Goal: Transaction & Acquisition: Purchase product/service

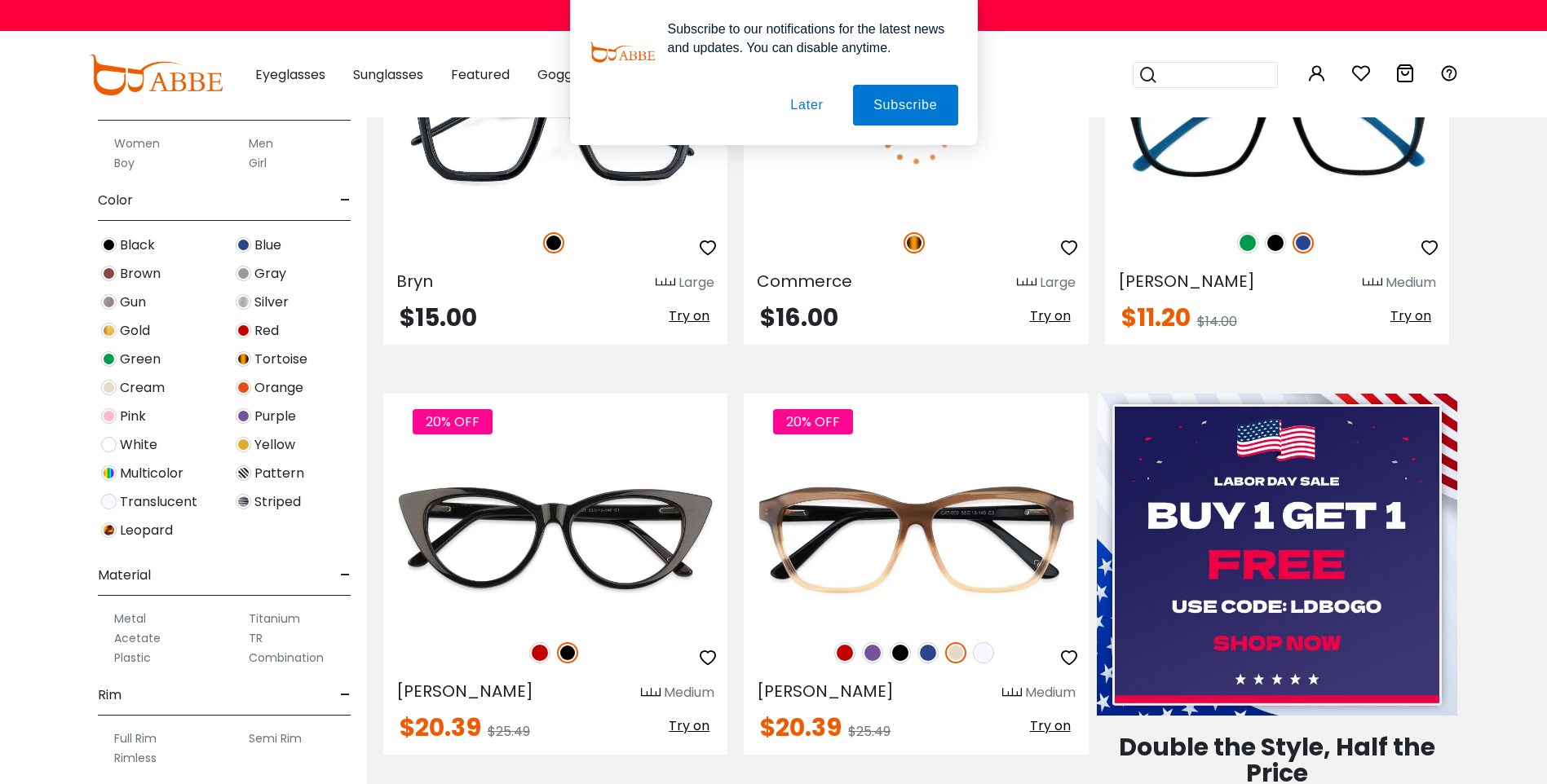
scroll to position [326, 0]
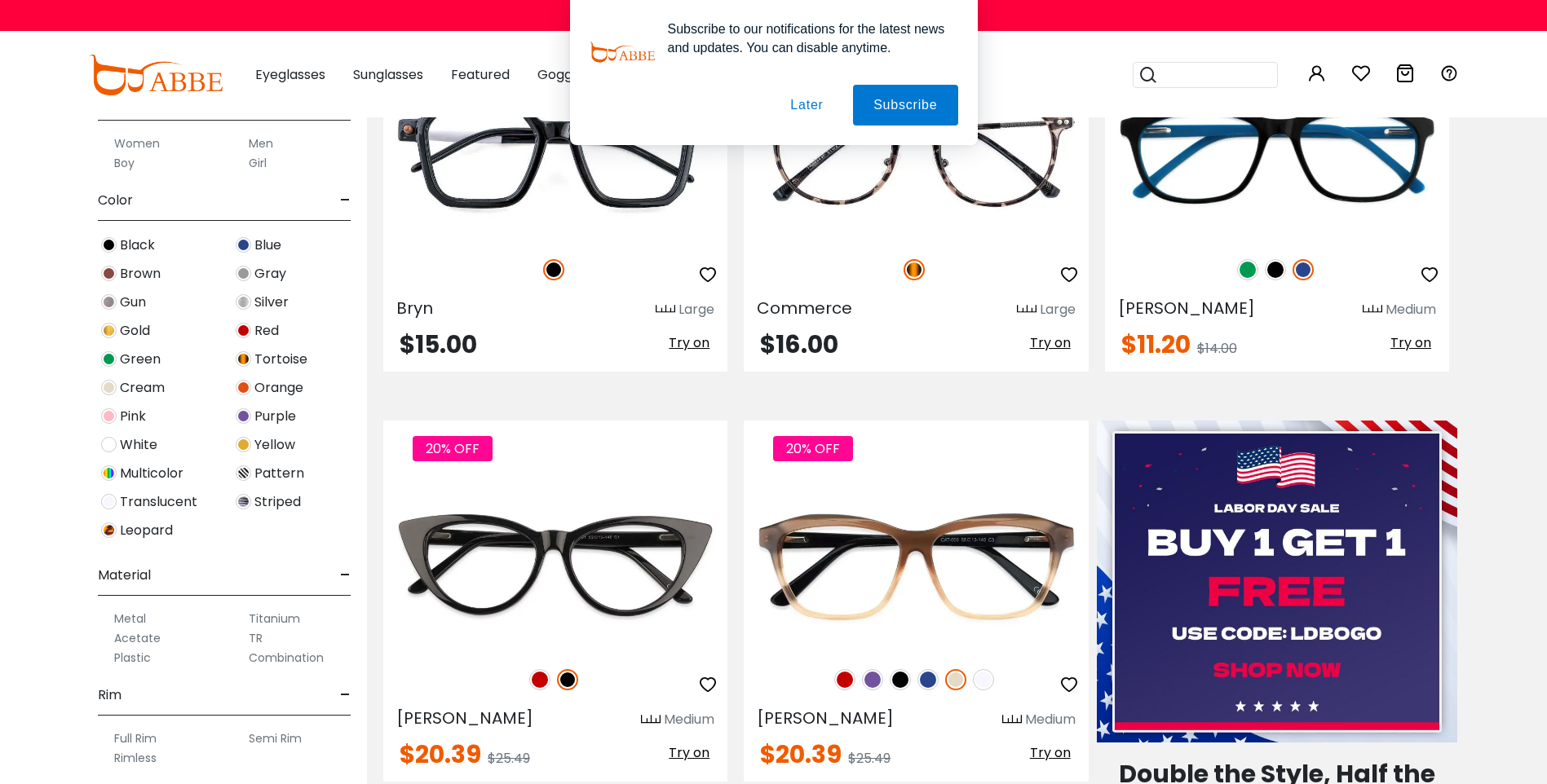
click at [0, 0] on button "Later" at bounding box center [0, 0] width 0 height 0
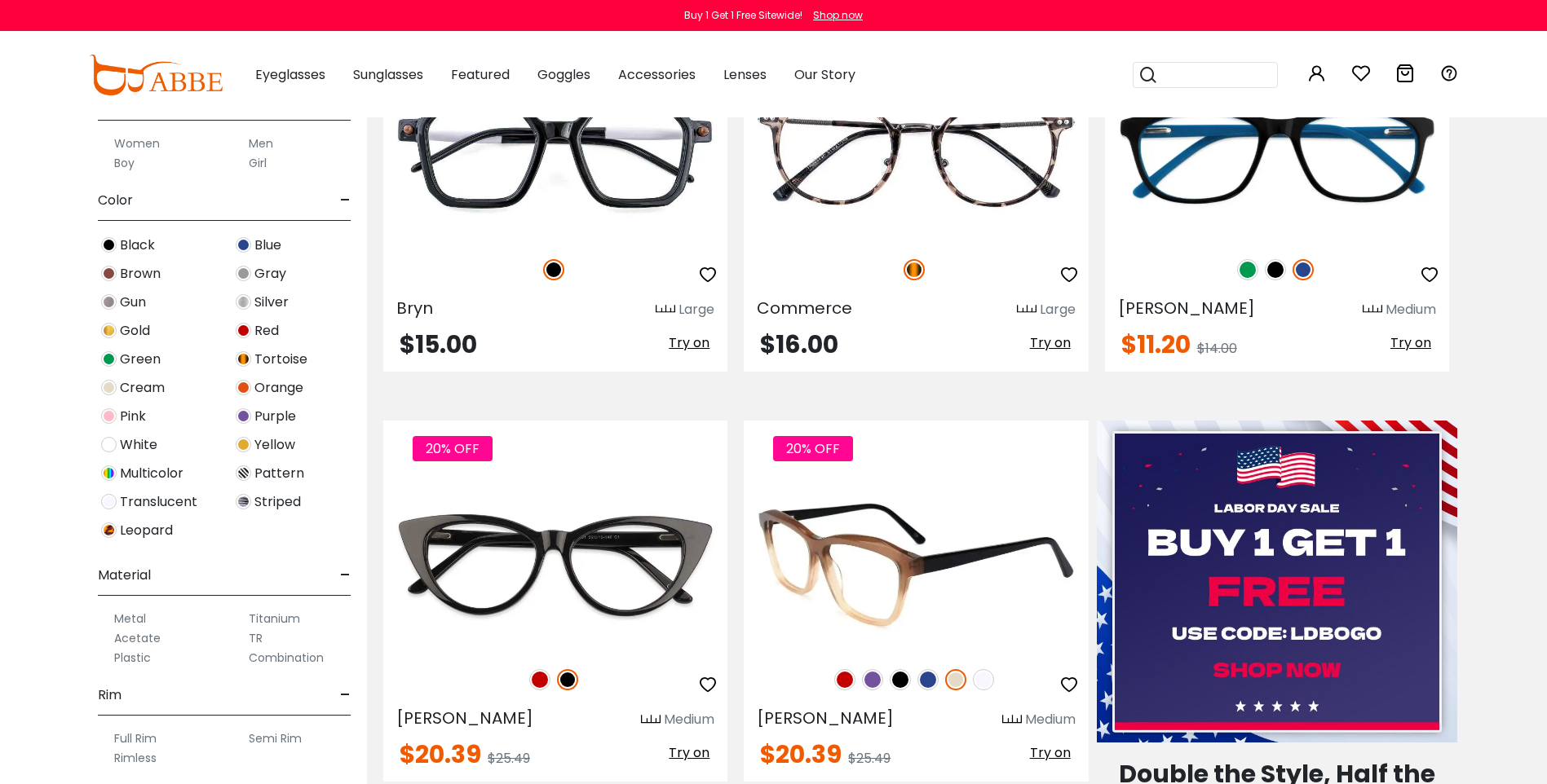
scroll to position [0, 0]
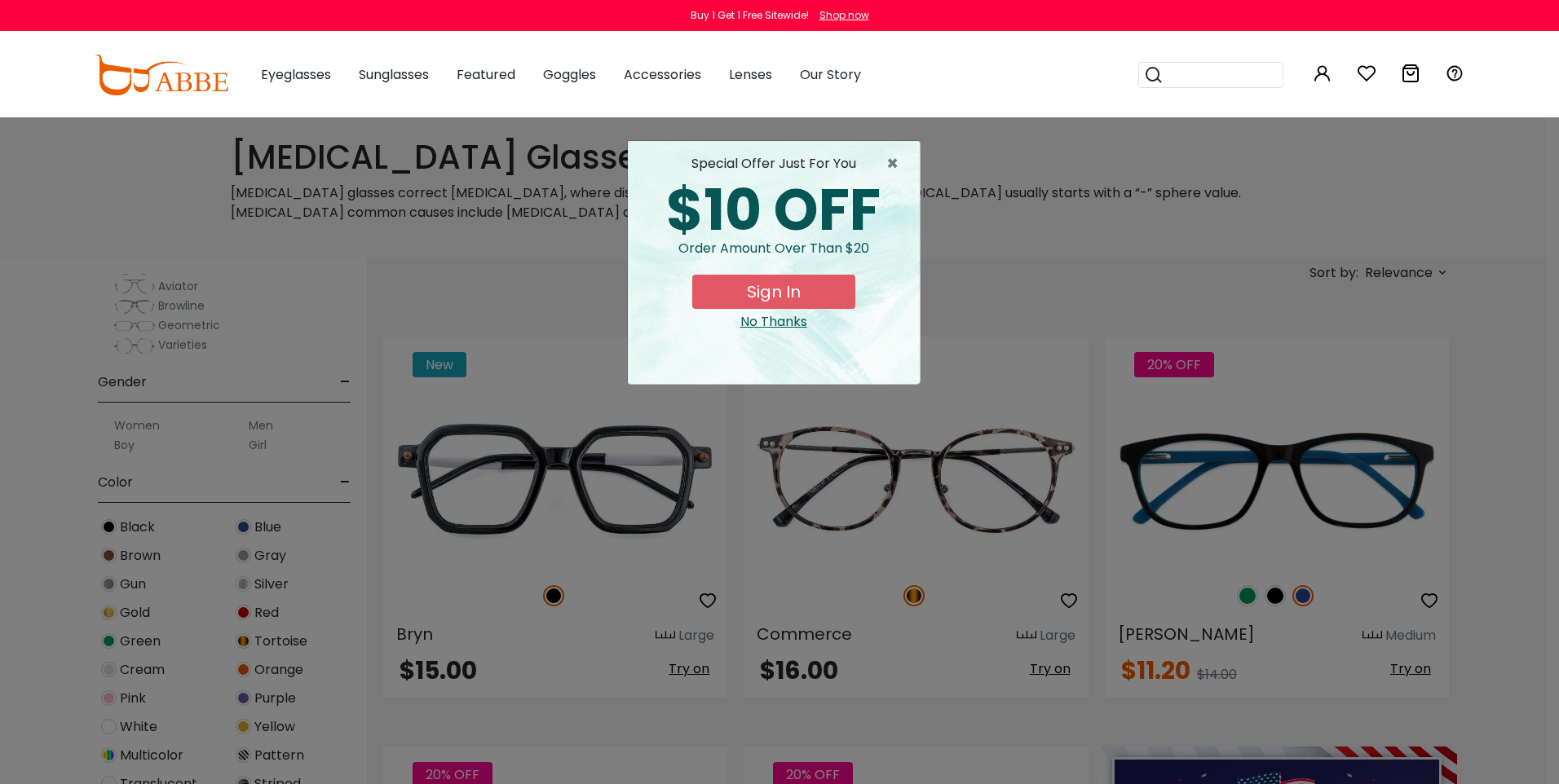
click at [761, 325] on div "No Thanks" at bounding box center [774, 322] width 266 height 19
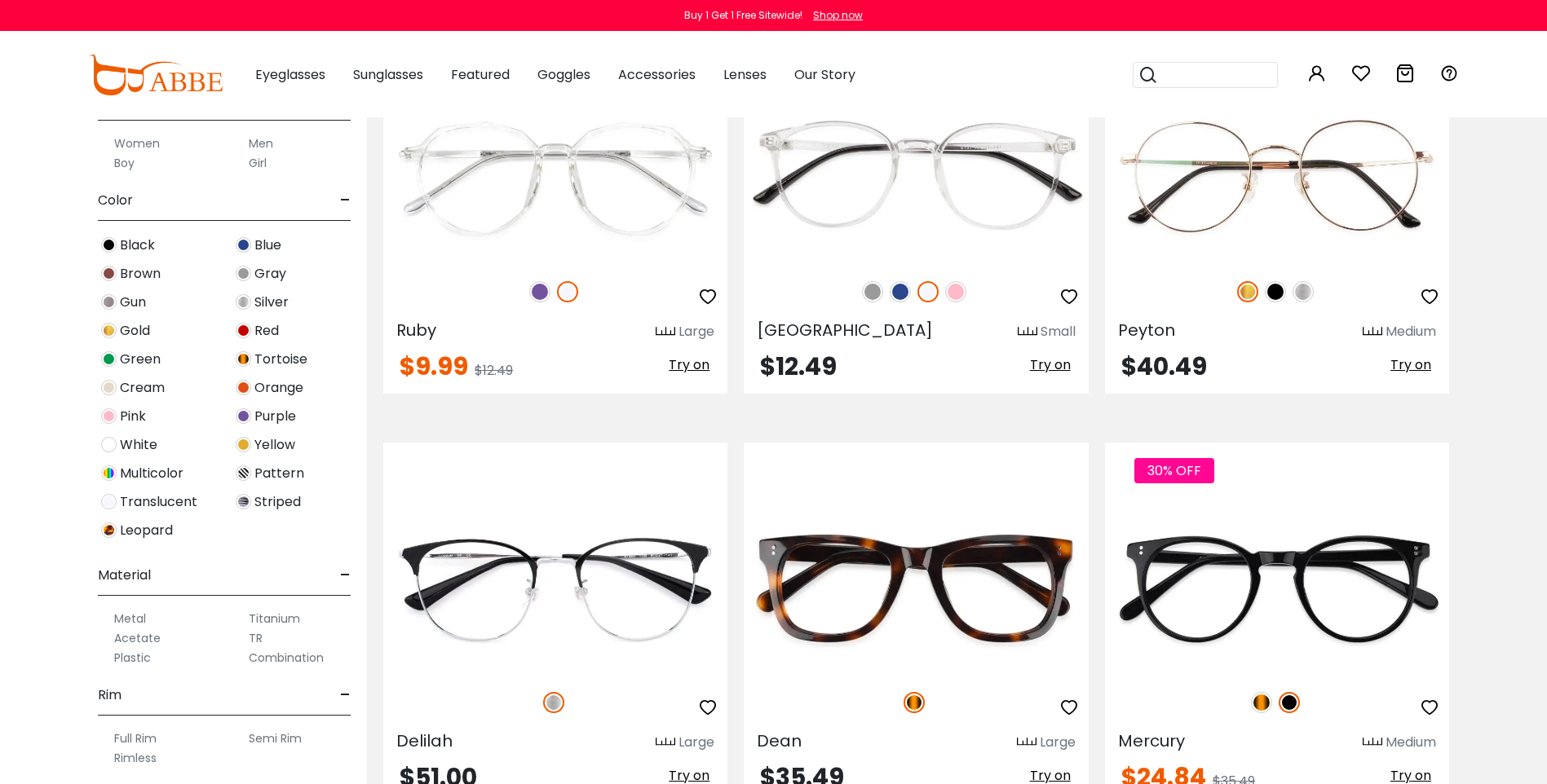
scroll to position [6440, 0]
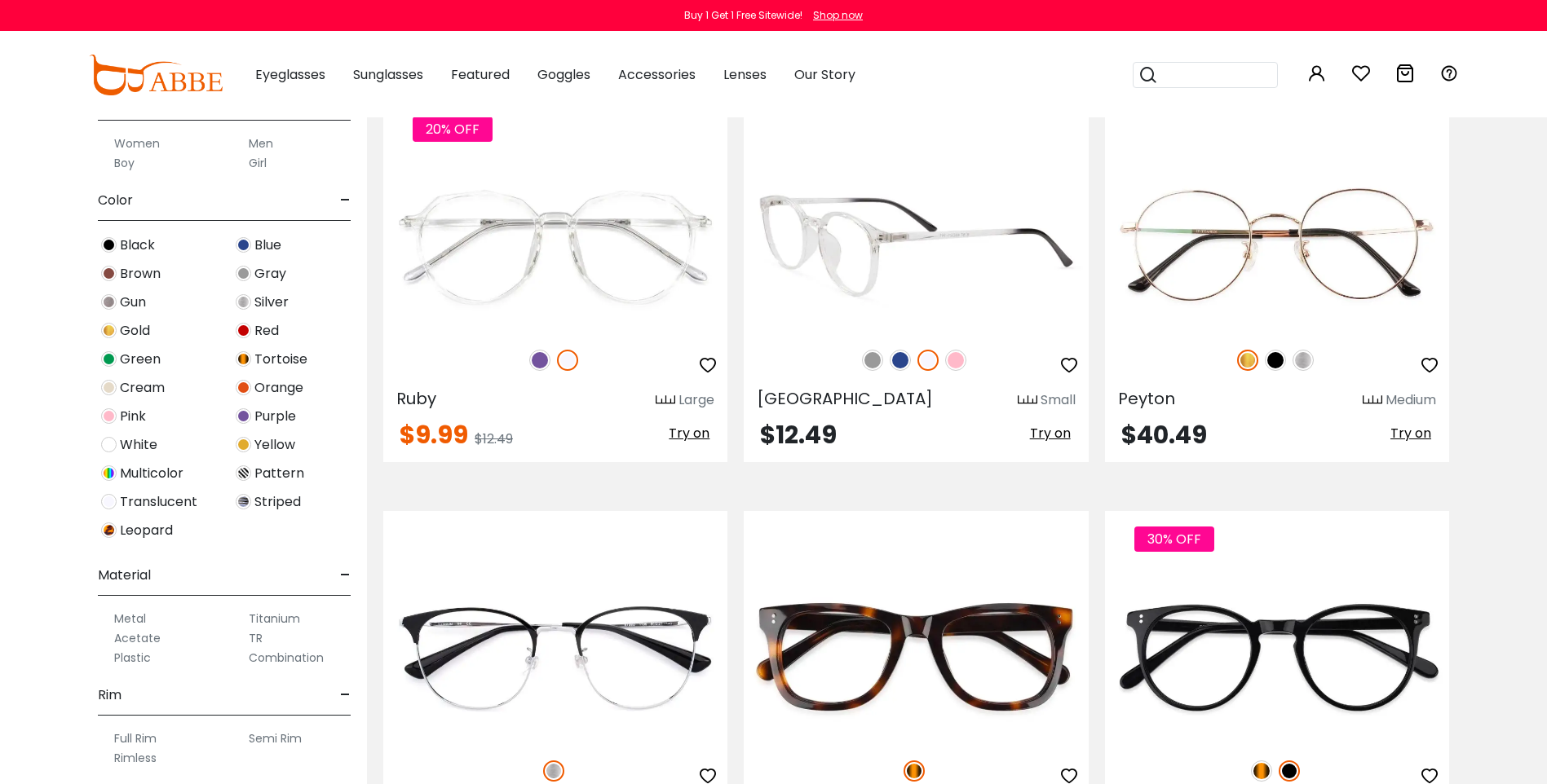
click at [854, 246] on img at bounding box center [915, 245] width 344 height 172
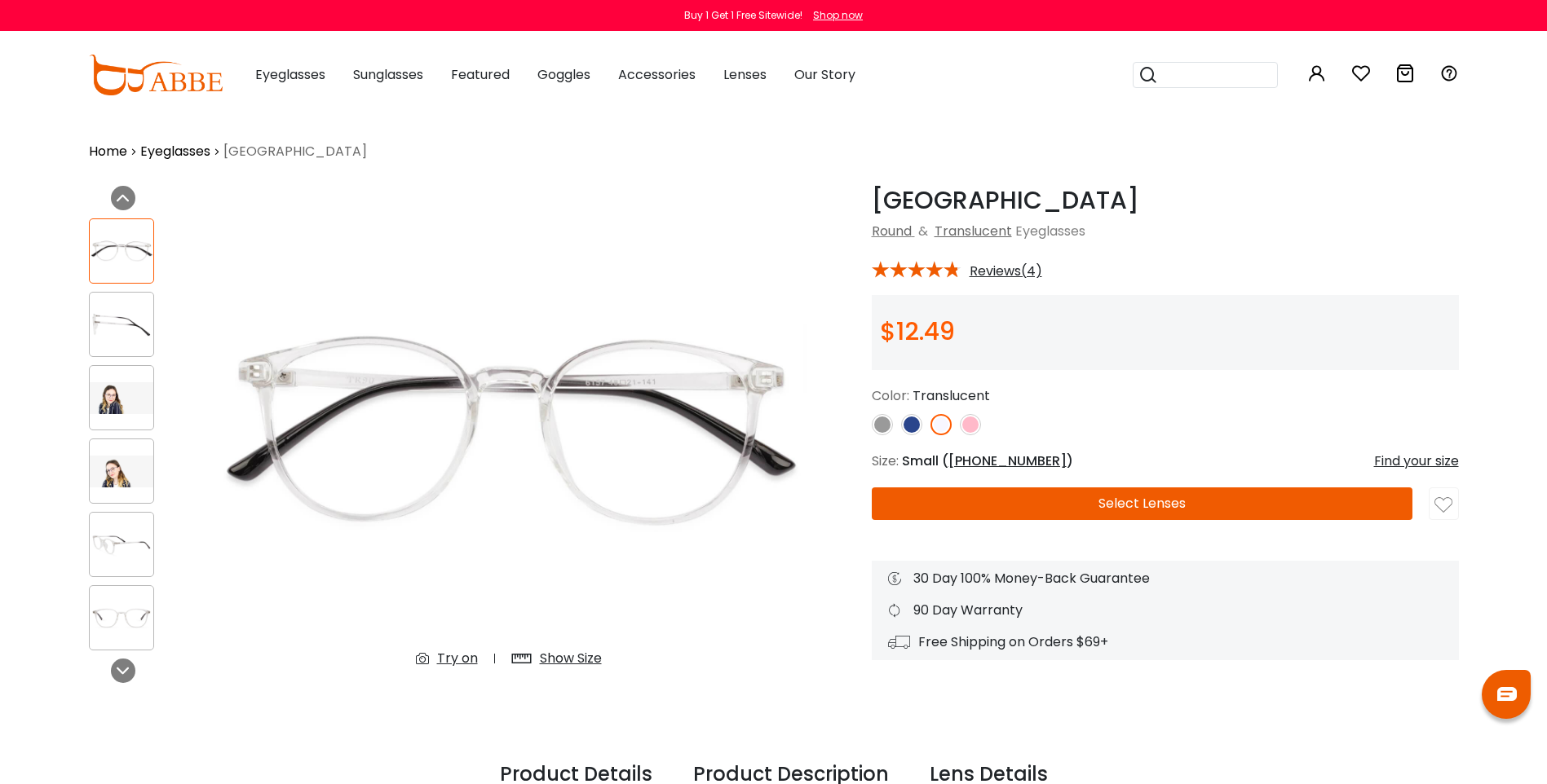
click at [120, 397] on img at bounding box center [122, 398] width 63 height 32
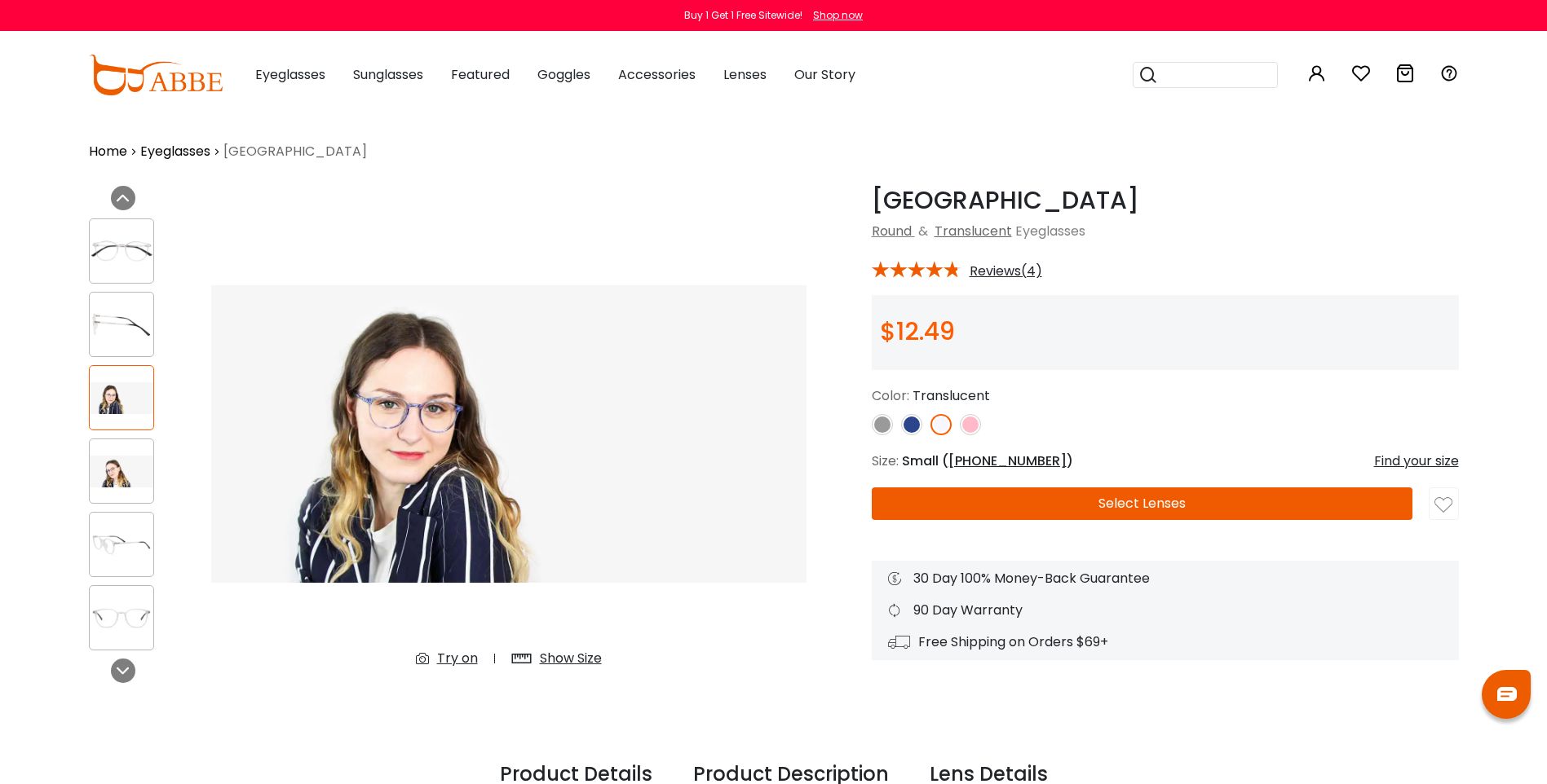
click at [122, 446] on div at bounding box center [122, 471] width 65 height 65
click at [122, 462] on img at bounding box center [122, 471] width 63 height 32
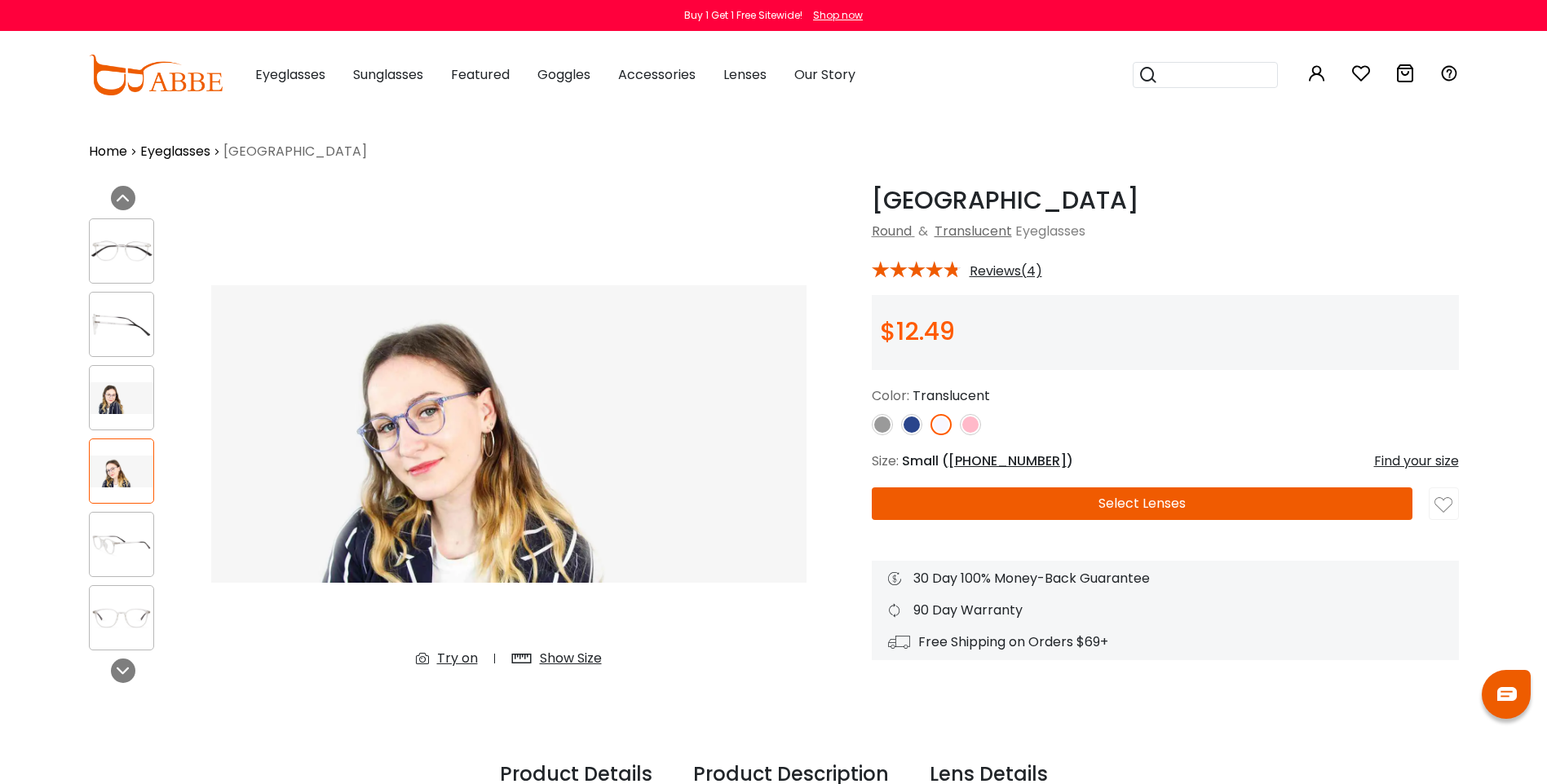
click at [909, 425] on img at bounding box center [912, 425] width 21 height 21
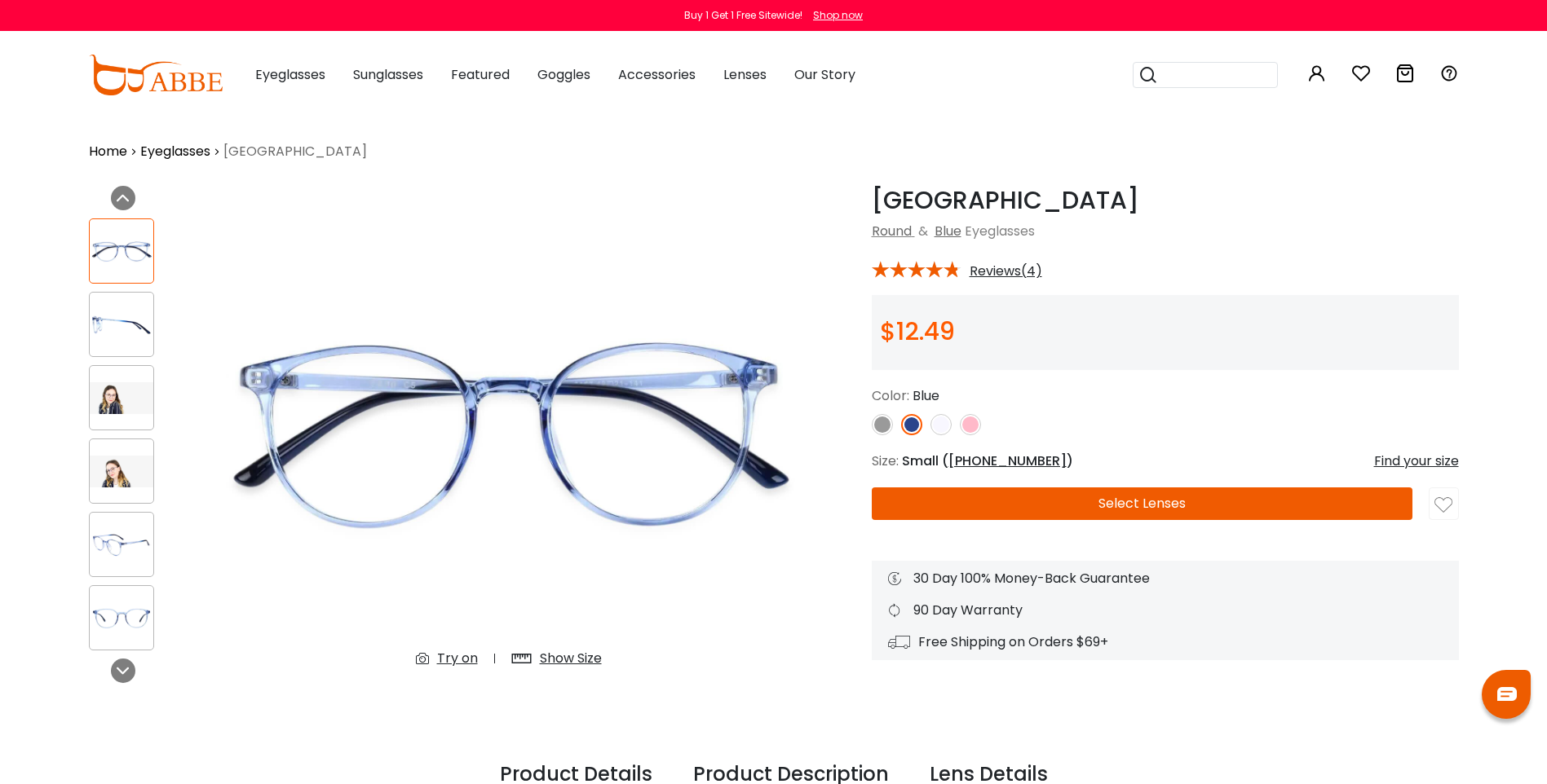
click at [881, 424] on img at bounding box center [882, 425] width 21 height 21
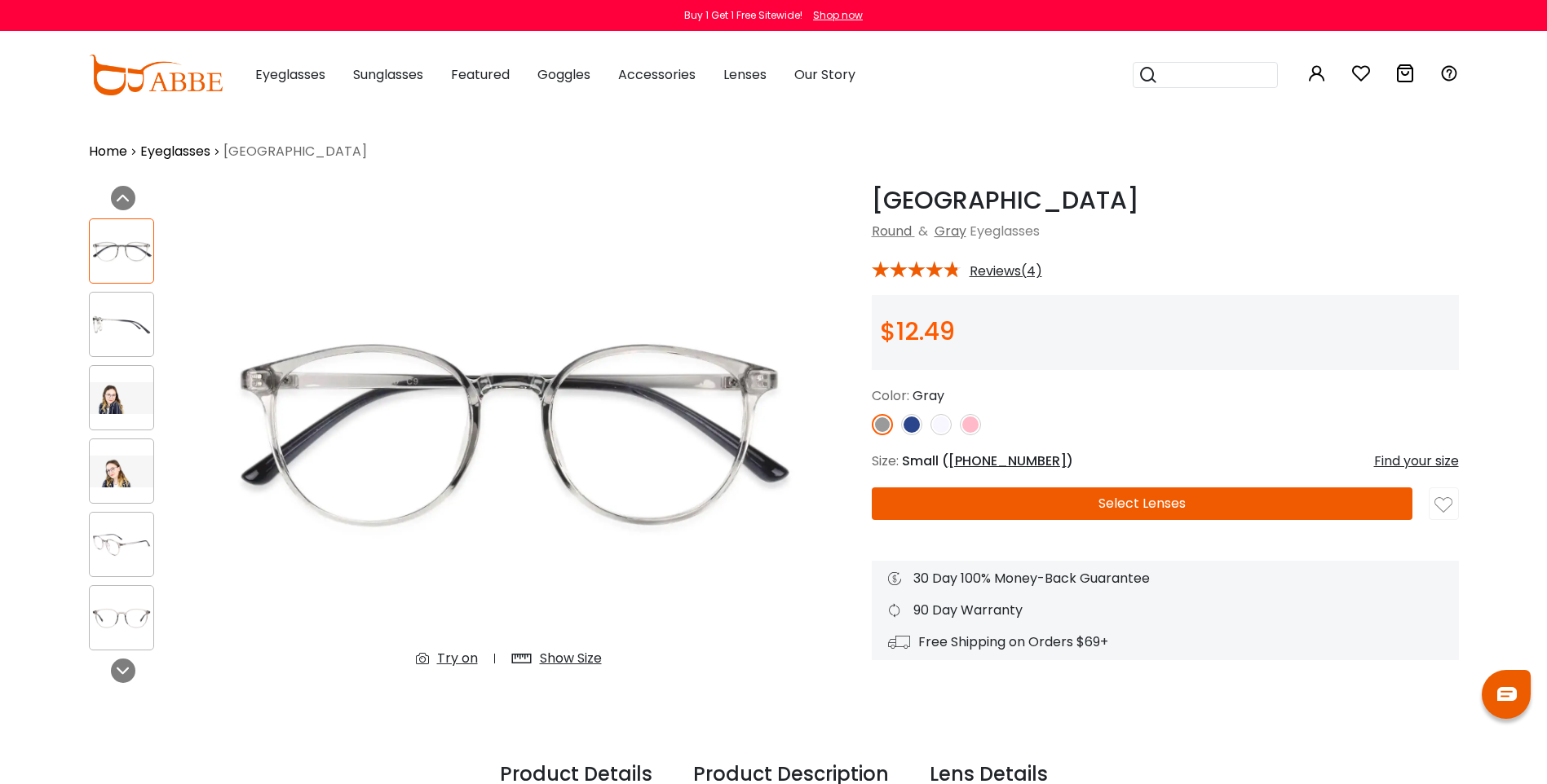
click at [941, 425] on img at bounding box center [941, 425] width 21 height 21
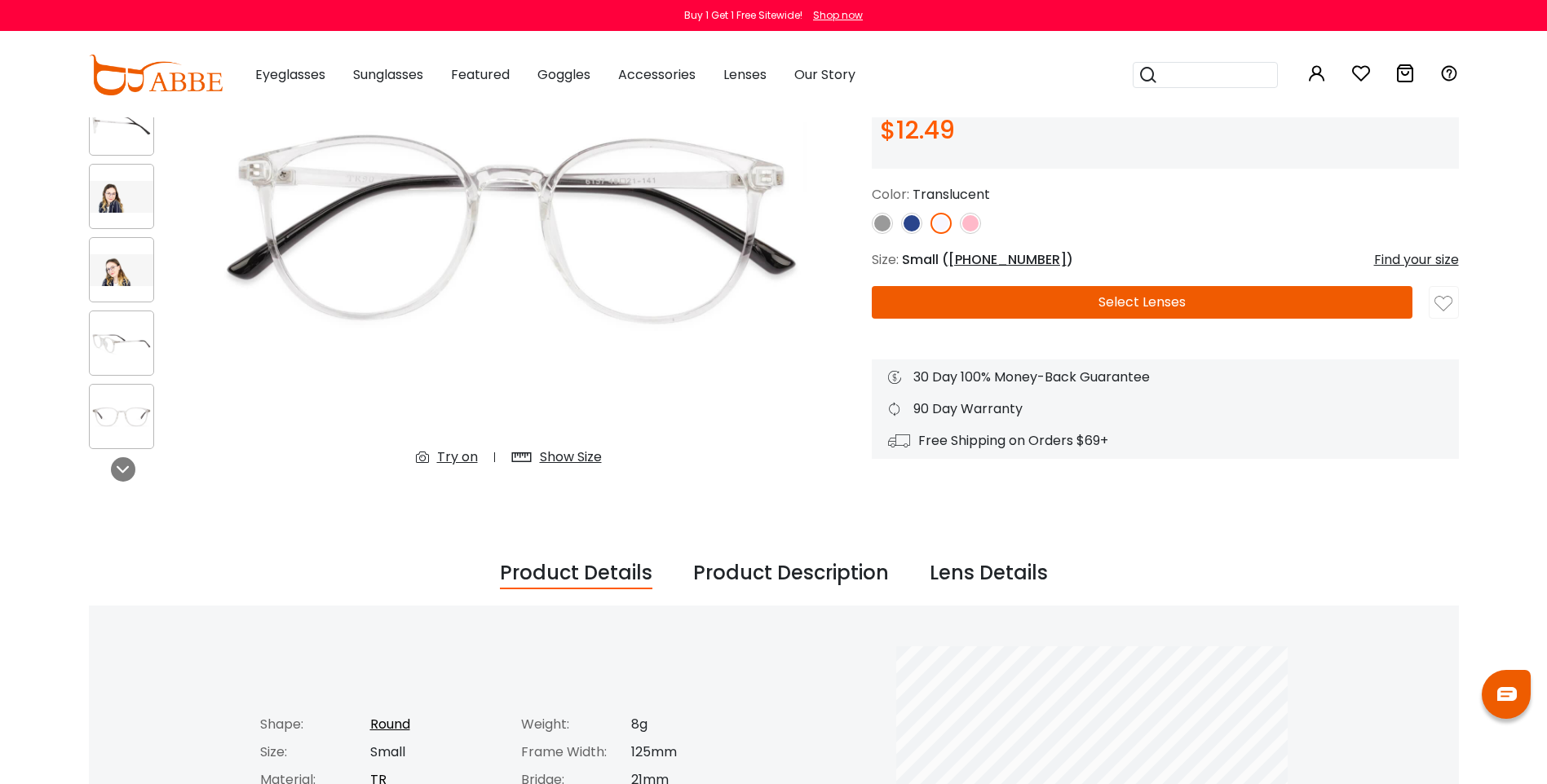
scroll to position [163, 0]
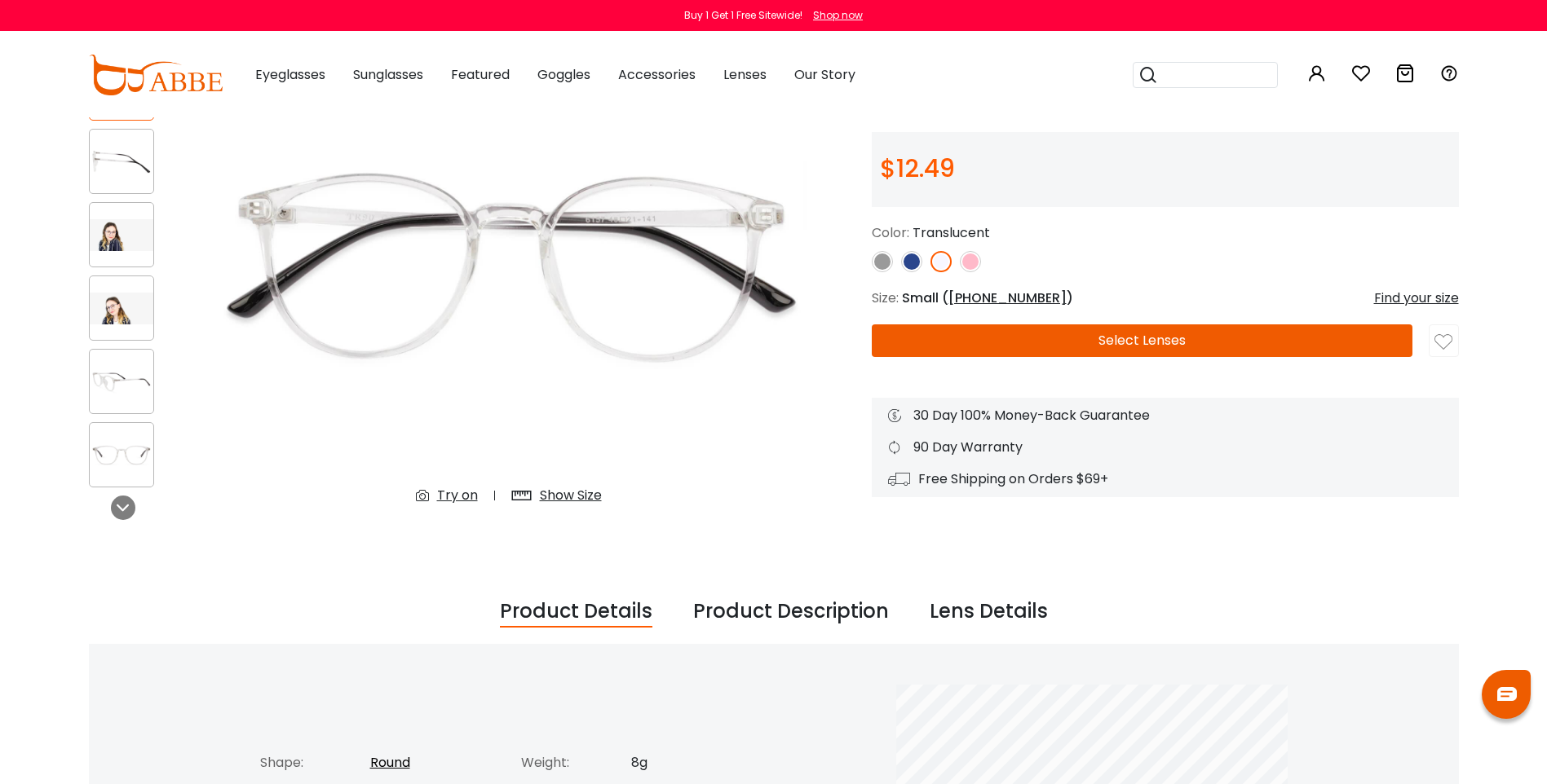
click at [1099, 341] on button "Select Lenses" at bounding box center [1142, 340] width 541 height 33
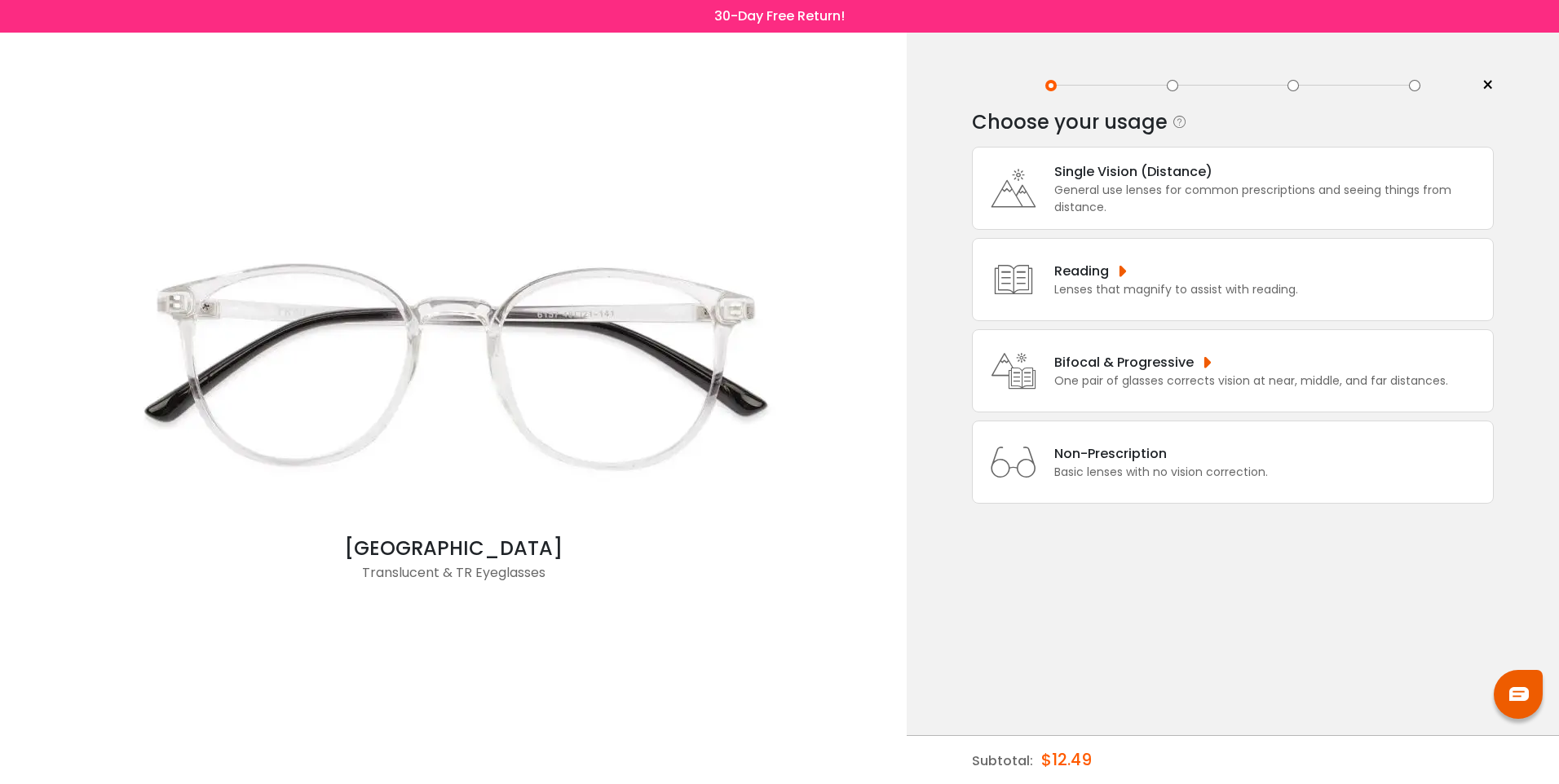
click at [1138, 181] on div "General use lenses for common prescriptions and seeing things from distance." at bounding box center [1270, 198] width 431 height 34
